Goal: Information Seeking & Learning: Learn about a topic

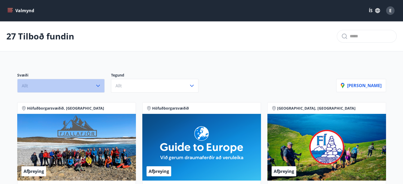
click at [96, 83] on icon "button" at bounding box center [98, 86] width 6 height 6
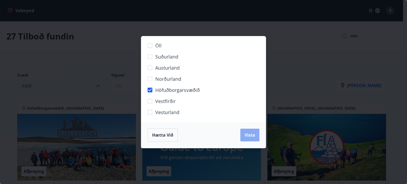
click at [249, 133] on span "Vista" at bounding box center [250, 135] width 11 height 6
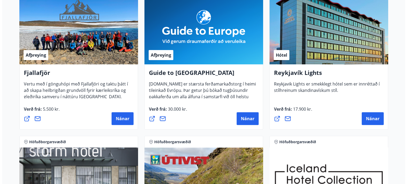
scroll to position [131, 0]
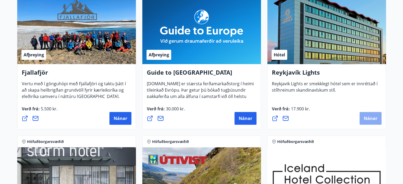
click at [367, 120] on span "Nánar" at bounding box center [371, 119] width 14 height 6
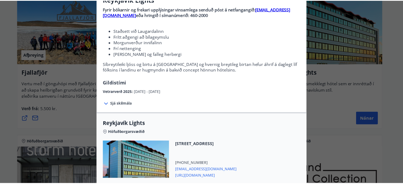
scroll to position [0, 0]
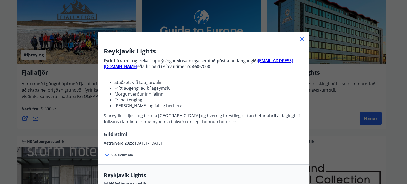
click at [300, 36] on icon at bounding box center [302, 39] width 6 height 6
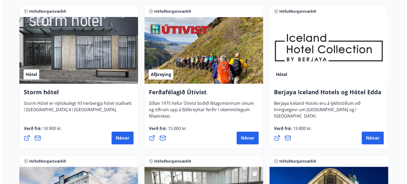
scroll to position [264, 0]
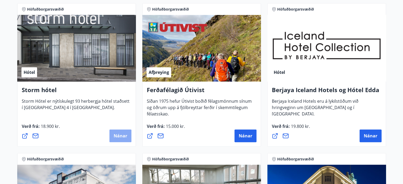
click at [122, 134] on span "Nánar" at bounding box center [121, 136] width 14 height 6
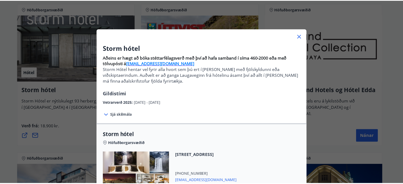
scroll to position [0, 0]
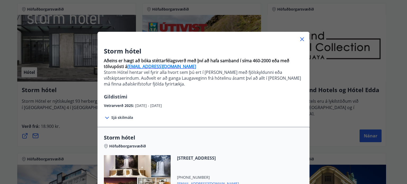
click at [299, 38] on icon at bounding box center [302, 39] width 6 height 6
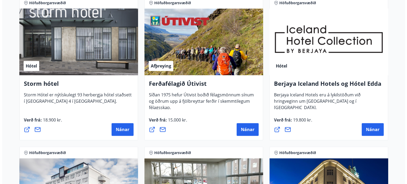
scroll to position [270, 0]
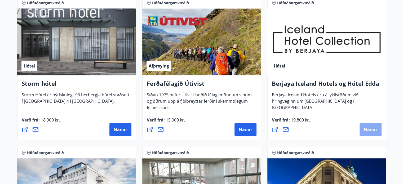
click at [367, 126] on button "Nánar" at bounding box center [371, 129] width 22 height 13
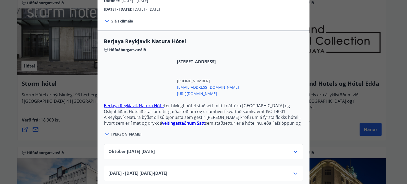
scroll to position [106, 0]
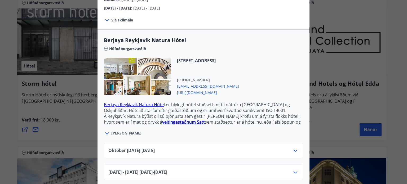
click at [250, 143] on div "[DATE]10.25 - [DATE]" at bounding box center [203, 150] width 199 height 15
click at [248, 148] on div "[DATE]10.25 - [DATE]" at bounding box center [203, 153] width 190 height 11
click at [293, 148] on icon at bounding box center [295, 151] width 6 height 6
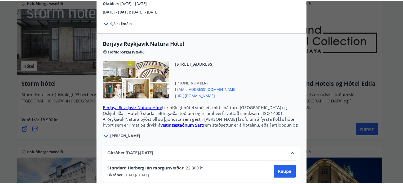
scroll to position [0, 0]
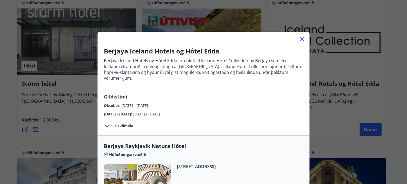
click at [299, 39] on icon at bounding box center [302, 39] width 6 height 6
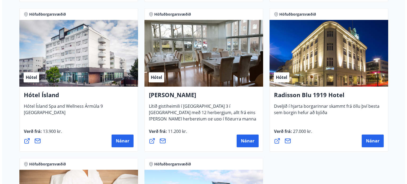
scroll to position [409, 0]
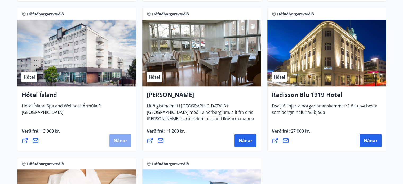
click at [115, 143] on span "Nánar" at bounding box center [121, 141] width 14 height 6
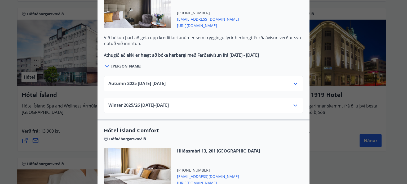
scroll to position [330, 0]
click at [297, 81] on icon at bounding box center [295, 84] width 6 height 6
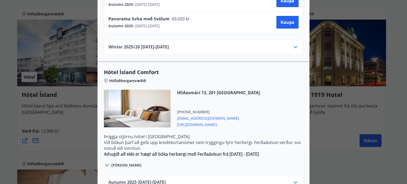
scroll to position [516, 0]
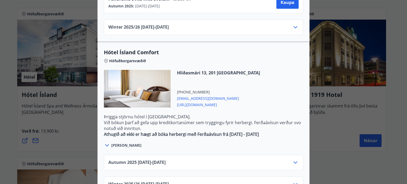
click at [294, 162] on icon at bounding box center [296, 163] width 4 height 2
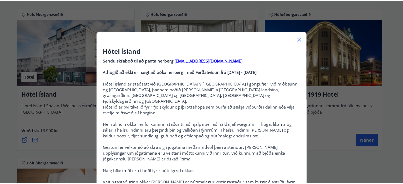
scroll to position [0, 0]
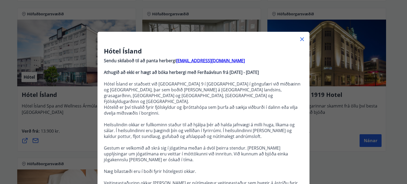
click at [300, 38] on icon at bounding box center [302, 39] width 4 height 4
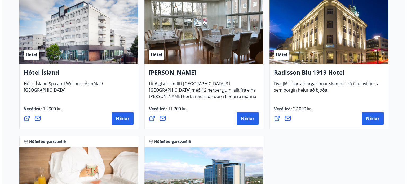
scroll to position [432, 0]
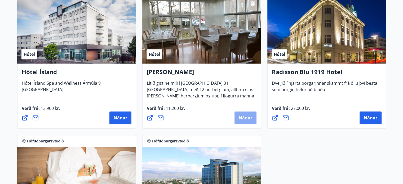
click at [246, 118] on span "Nánar" at bounding box center [246, 118] width 14 height 6
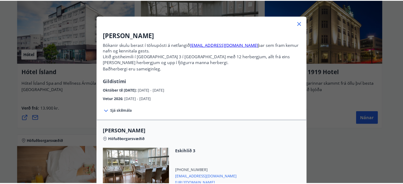
scroll to position [0, 0]
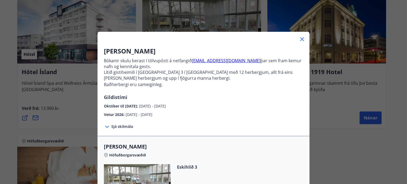
click at [301, 37] on icon at bounding box center [302, 39] width 6 height 6
